Goal: Transaction & Acquisition: Purchase product/service

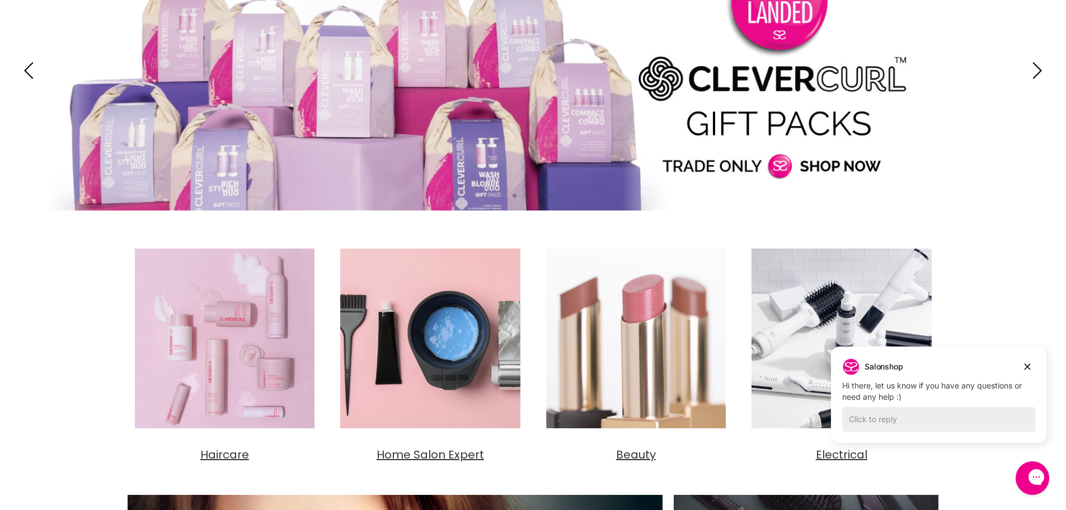
scroll to position [224, 0]
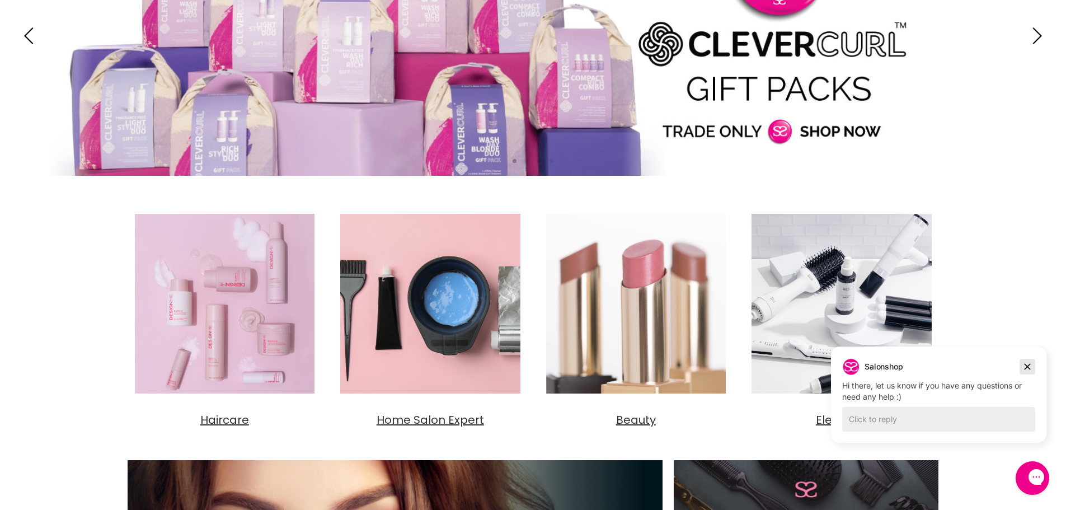
click at [1027, 364] on icon "Dismiss campaign" at bounding box center [1027, 366] width 11 height 13
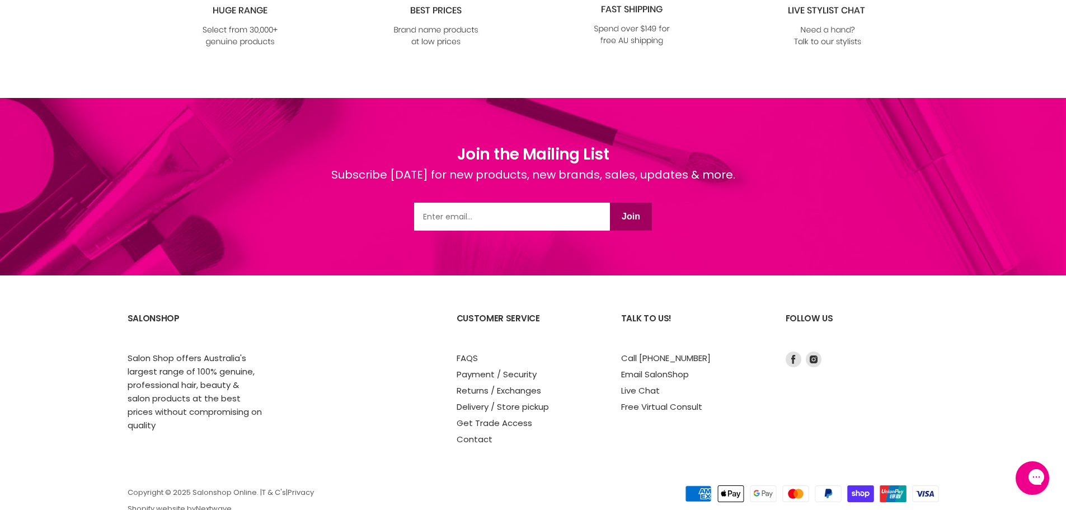
scroll to position [1446, 0]
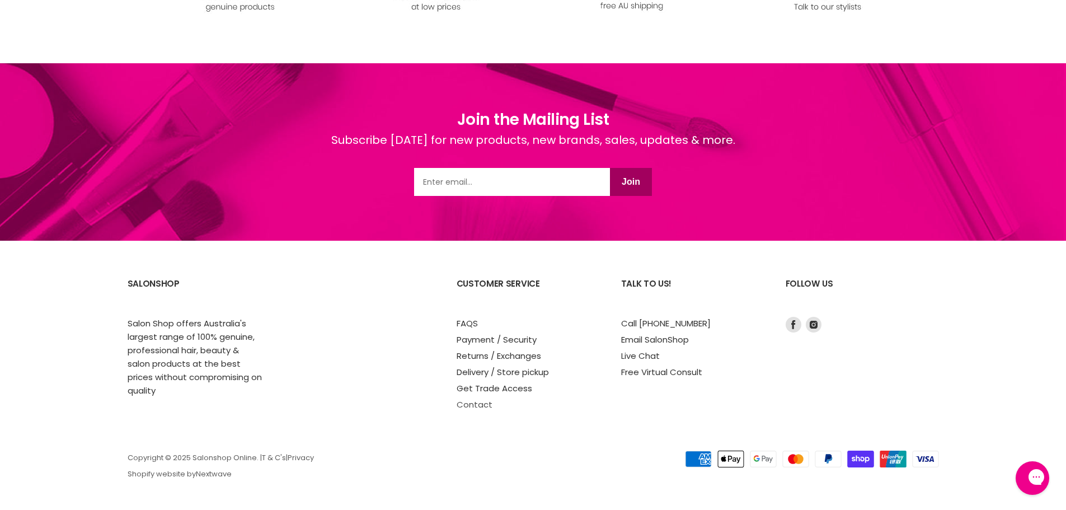
click at [480, 403] on link "Contact" at bounding box center [475, 404] width 36 height 12
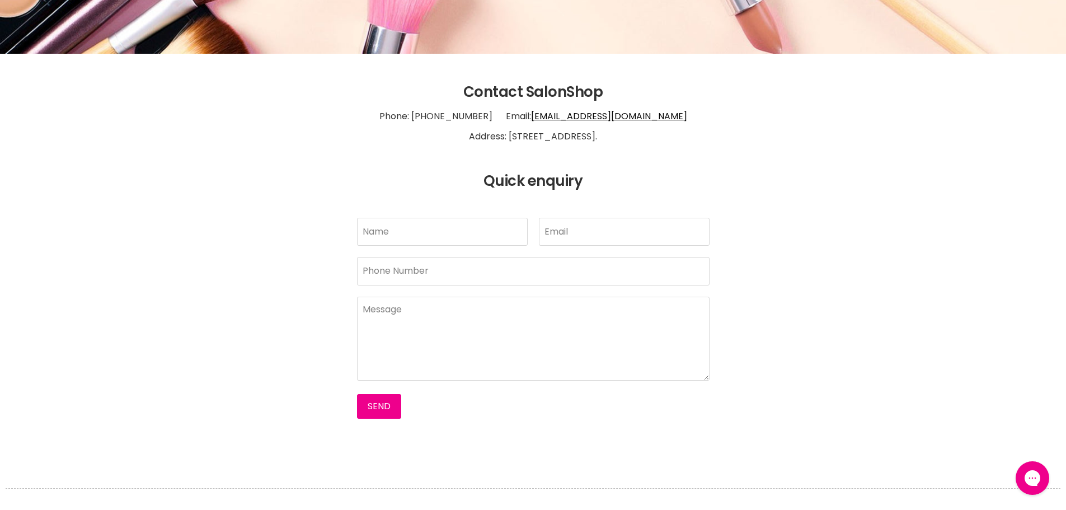
scroll to position [280, 0]
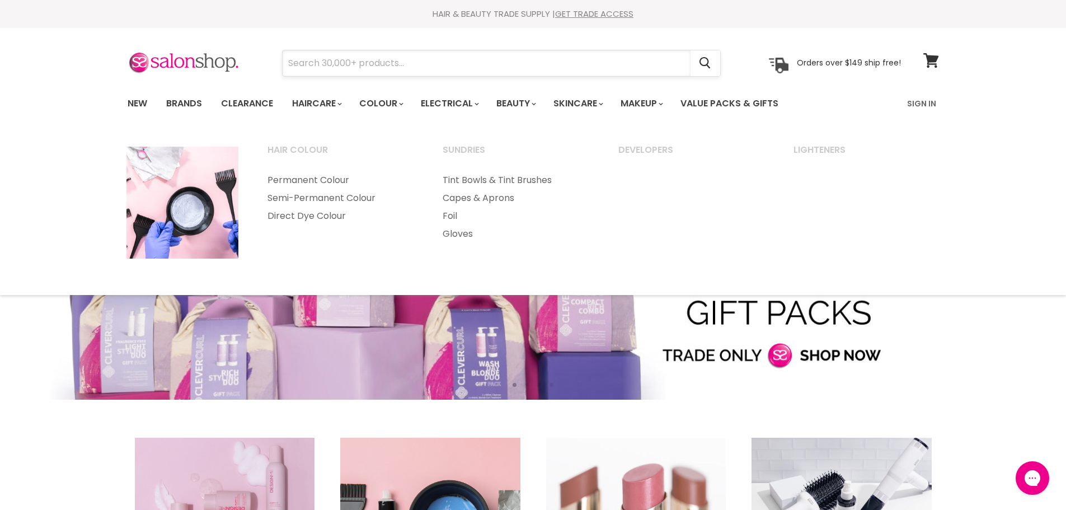
click at [369, 55] on input "Search" at bounding box center [487, 63] width 408 height 26
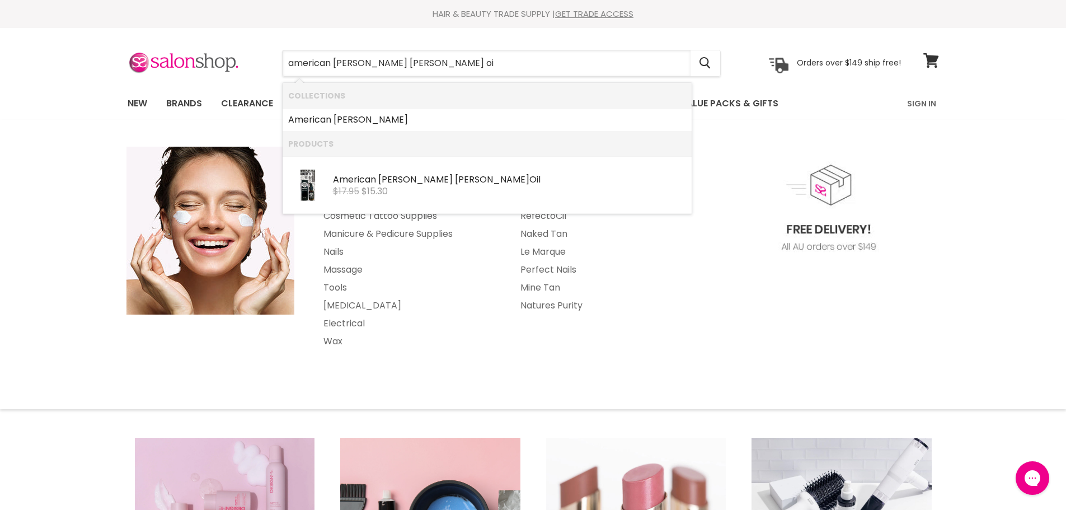
type input "american barber beard oil"
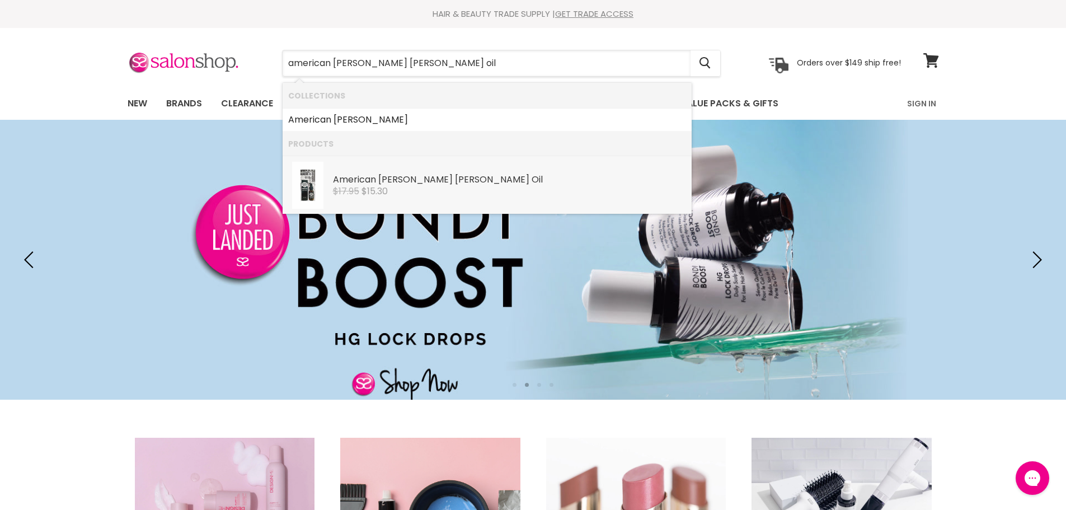
click at [455, 177] on b "Beard" at bounding box center [492, 179] width 74 height 13
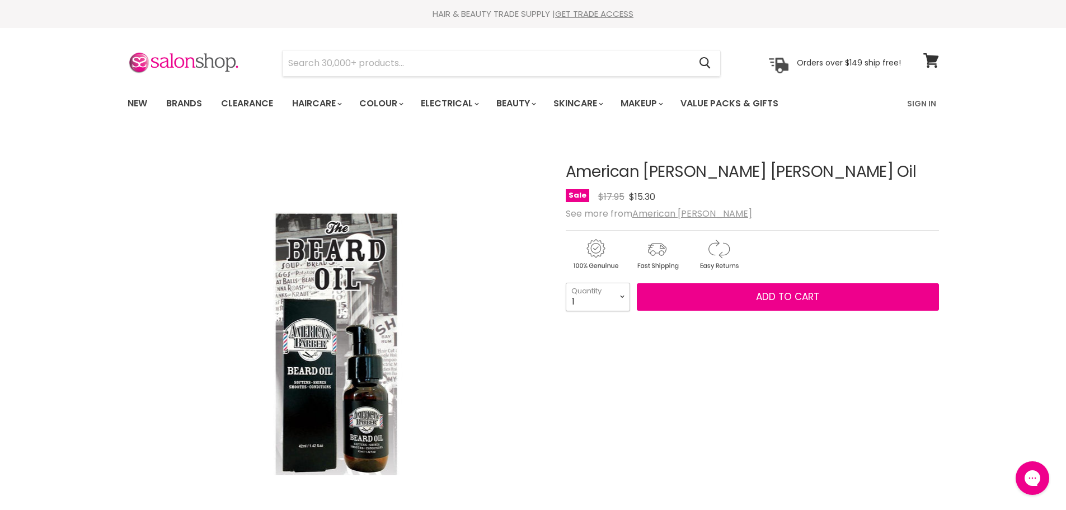
click at [622, 297] on select "1 2 3 4 5 6 7 8 9 10+" at bounding box center [598, 297] width 64 height 28
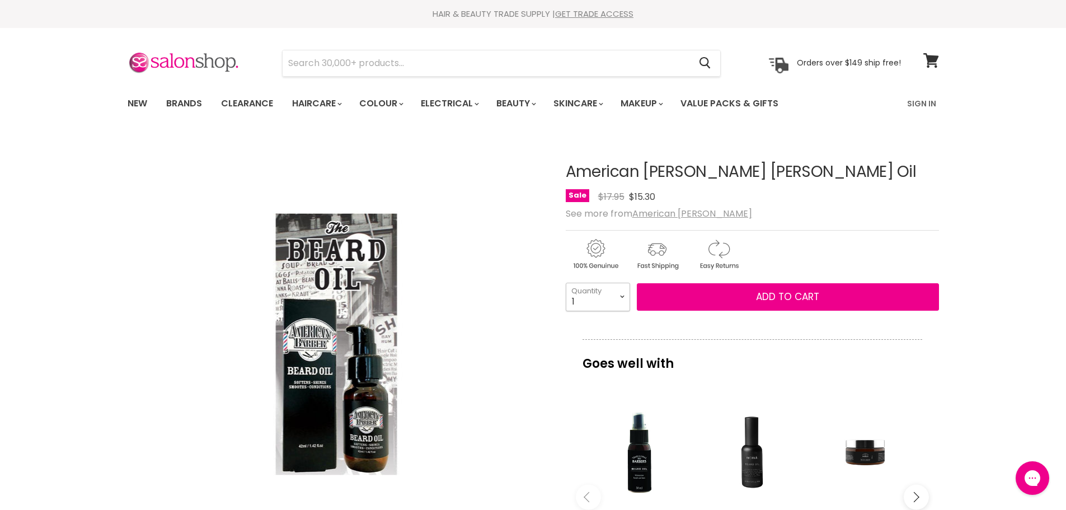
select select "2"
click at [566, 283] on select "1 2 3 4 5 6 7 8 9 10+" at bounding box center [598, 297] width 64 height 28
type input "2"
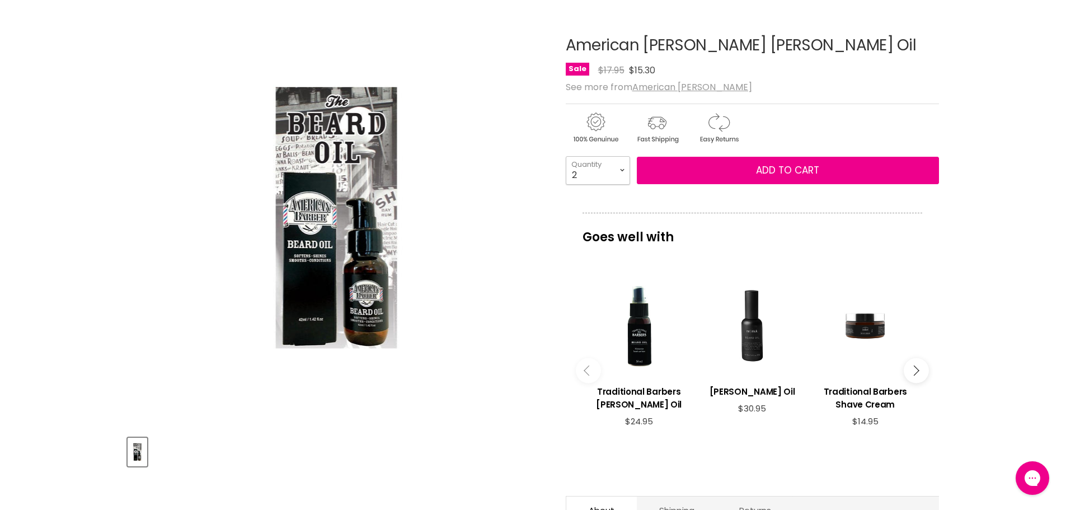
scroll to position [168, 0]
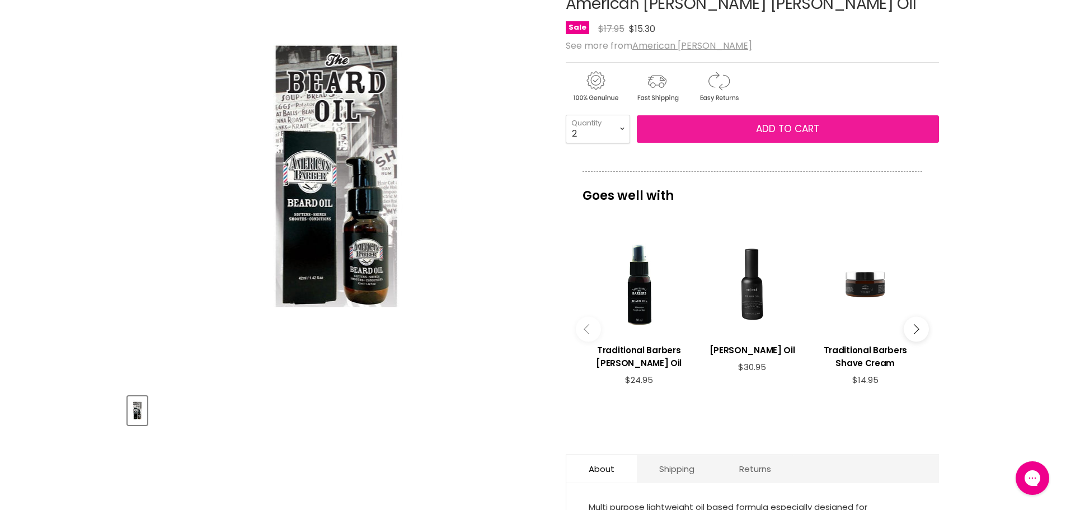
click at [731, 124] on button "Add to cart" at bounding box center [788, 129] width 302 height 28
click at [742, 125] on button "Add to cart" at bounding box center [788, 129] width 302 height 28
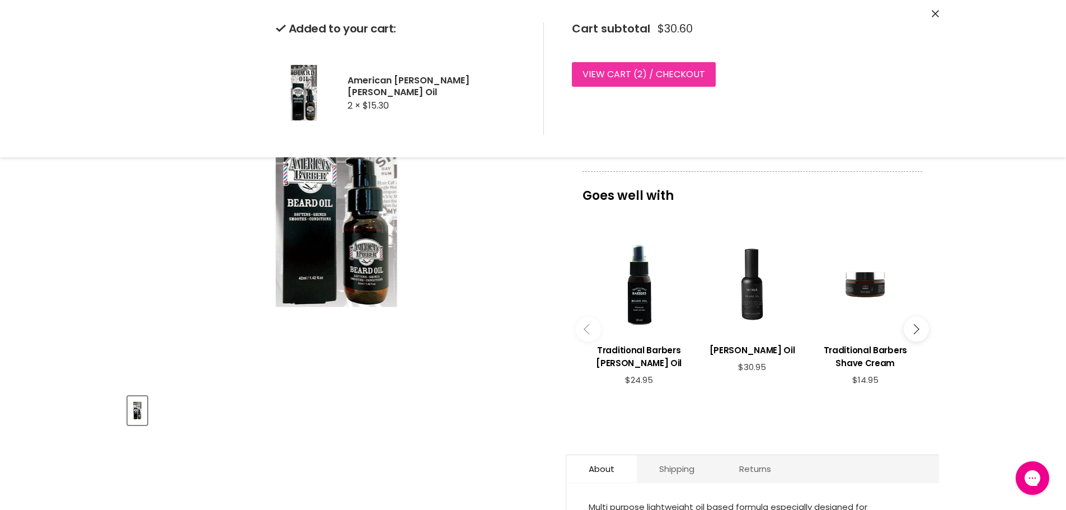
click at [660, 72] on link "View cart ( 2 ) / Checkout" at bounding box center [644, 74] width 144 height 25
